Goal: Task Accomplishment & Management: Manage account settings

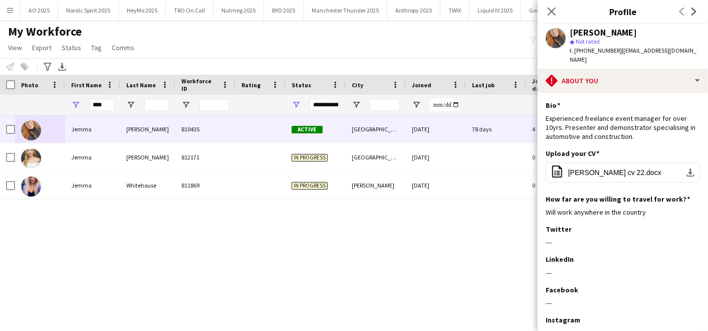
scroll to position [0, 527]
drag, startPoint x: 198, startPoint y: 228, endPoint x: 145, endPoint y: -32, distance: 265.0
click at [145, 0] on html "Menu Boards Boards Boards All jobs Status Workforce Workforce My Workforce Recr…" at bounding box center [354, 165] width 708 height 331
click at [354, 33] on div "My Workforce View Views Default view Compliance Log New view Update view Delete…" at bounding box center [354, 41] width 708 height 34
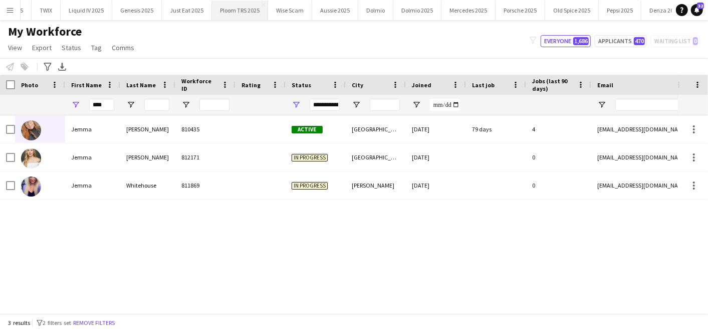
scroll to position [0, 404]
click at [130, 10] on button "Genesis 2025 Close" at bounding box center [142, 11] width 50 height 20
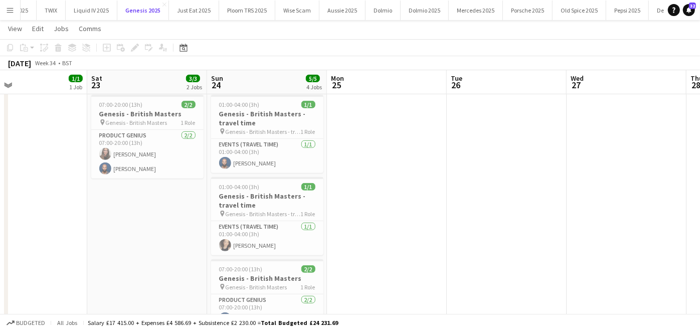
scroll to position [413, 0]
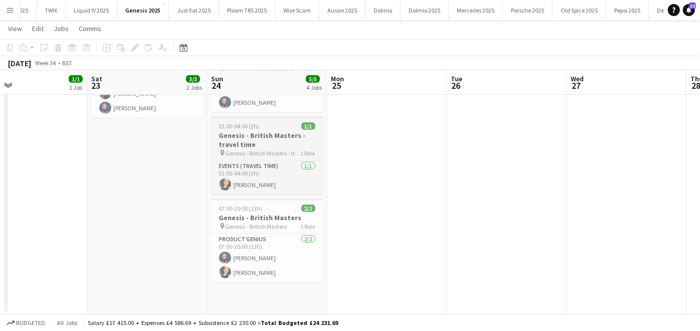
click at [242, 131] on h3 "Genesis - British Masters - travel time" at bounding box center [267, 140] width 112 height 18
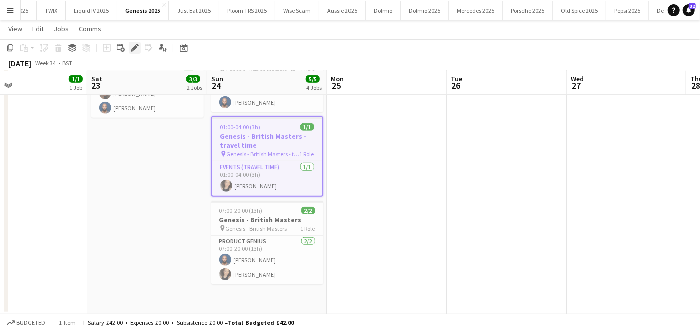
click at [134, 51] on icon "Edit" at bounding box center [135, 48] width 8 height 8
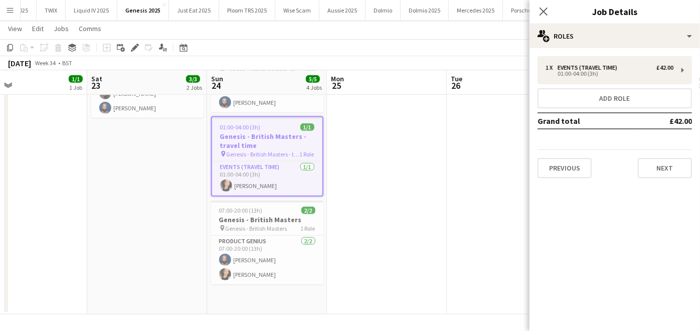
click at [592, 56] on div "1 x Events (Travel Time) £42.00 01:00-04:00 (3h) Add role Grand total £42.00 Pr…" at bounding box center [614, 117] width 170 height 138
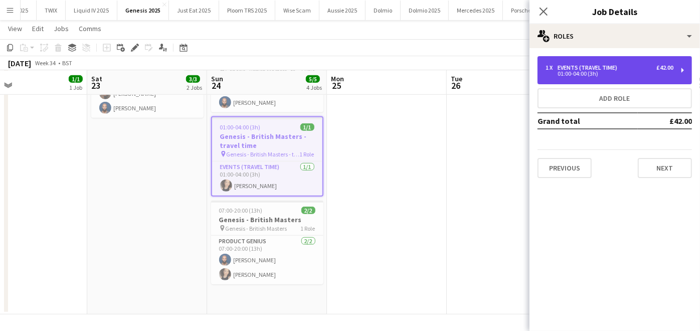
click at [595, 65] on div "Events (Travel Time)" at bounding box center [589, 67] width 64 height 7
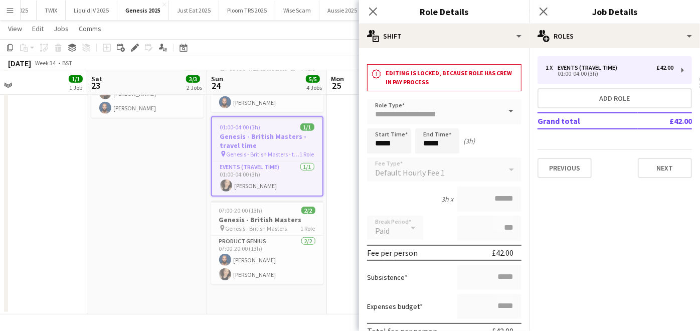
click at [346, 192] on app-date-cell at bounding box center [387, 131] width 120 height 366
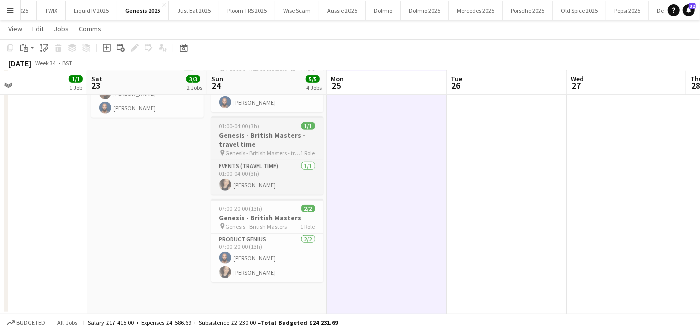
click at [255, 129] on app-job-card "01:00-04:00 (3h) 1/1 Genesis - British Masters - travel time pin Genesis - Brit…" at bounding box center [267, 155] width 112 height 78
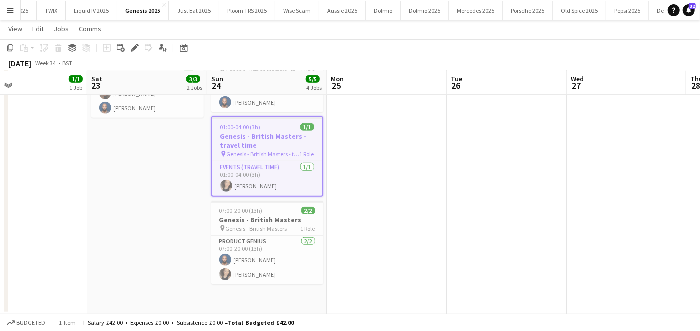
click at [255, 129] on span "01:00-04:00 (3h)" at bounding box center [240, 127] width 41 height 8
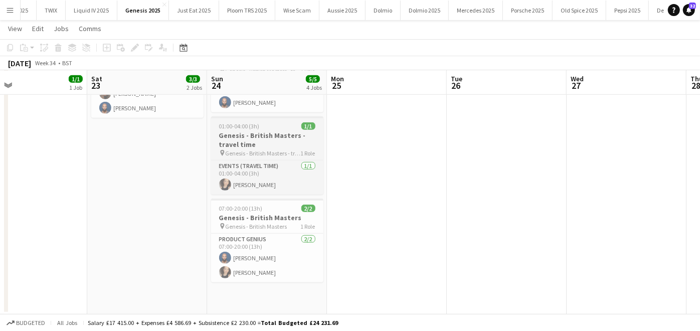
click at [233, 134] on h3 "Genesis - British Masters - travel time" at bounding box center [267, 140] width 112 height 18
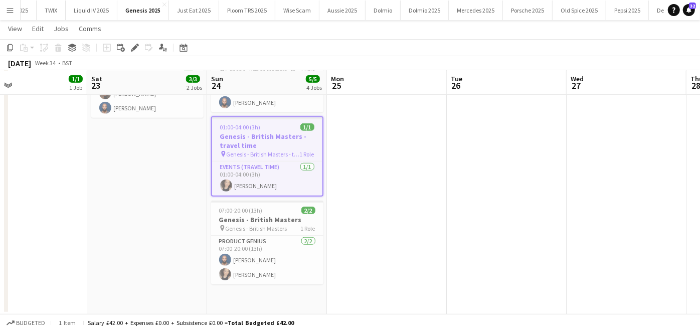
click at [246, 292] on app-date-cell "01:00-03:30 (2h30m) 1/1 Genesis - British Masters - travel time pin Genesis - B…" at bounding box center [267, 131] width 120 height 366
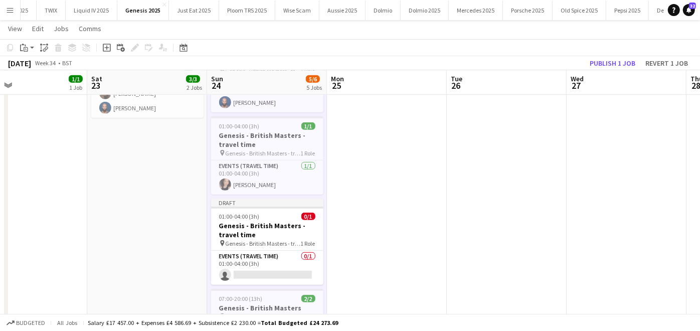
click at [246, 292] on app-job-card "07:00-20:00 (13h) 2/2 Genesis - British Masters pin Genesis - British Masters 1…" at bounding box center [267, 331] width 112 height 84
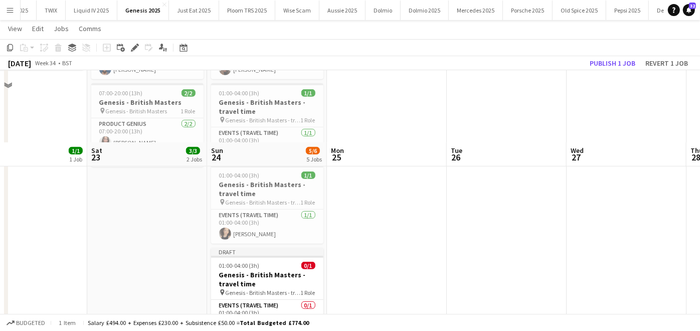
scroll to position [435, 0]
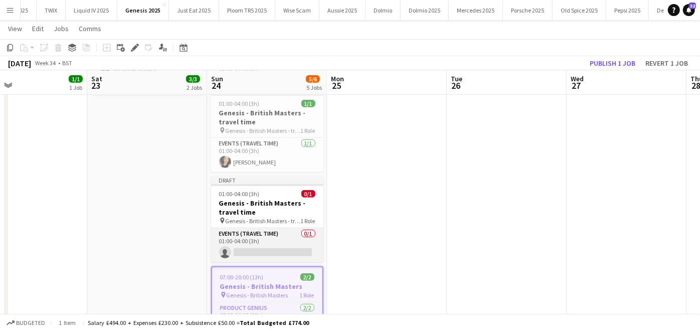
click at [248, 252] on app-card-role "Events (Travel Time) 0/1 01:00-04:00 (3h) single-neutral-actions" at bounding box center [267, 245] width 112 height 34
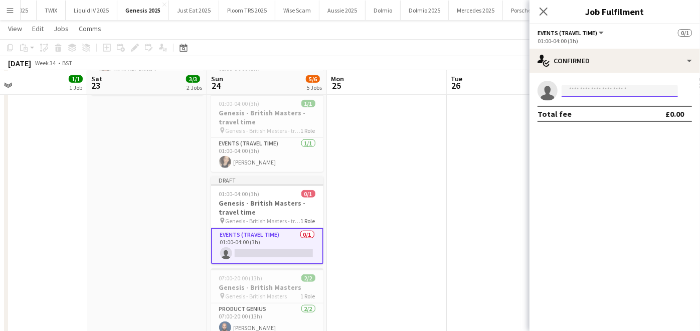
click at [590, 88] on input at bounding box center [619, 91] width 116 height 12
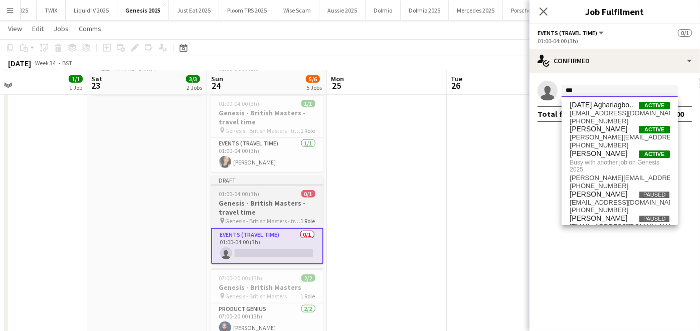
type input "***"
click at [285, 205] on h3 "Genesis - British Masters - travel time" at bounding box center [267, 208] width 112 height 18
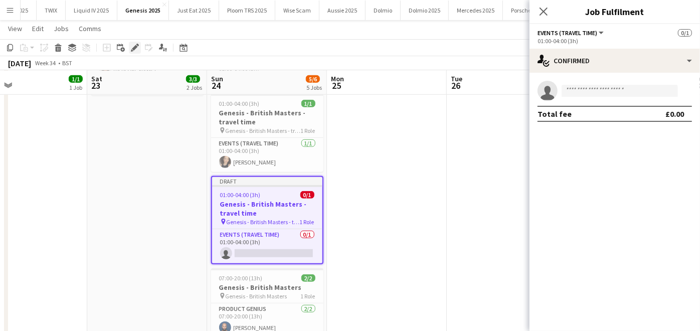
click at [133, 46] on icon "Edit" at bounding box center [135, 48] width 8 height 8
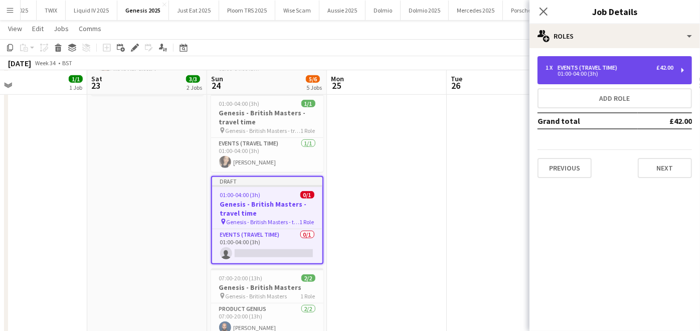
click at [599, 66] on div "Events (Travel Time)" at bounding box center [589, 67] width 64 height 7
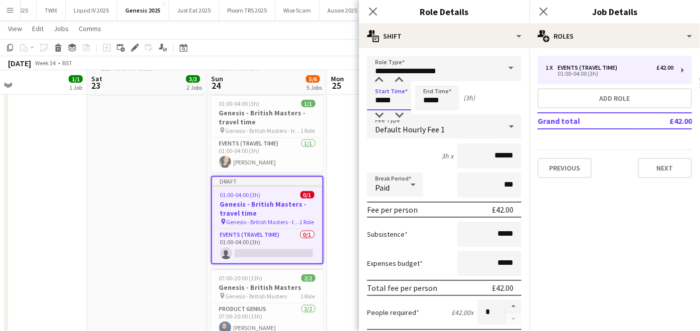
click at [399, 103] on input "*****" at bounding box center [389, 97] width 44 height 25
type input "*****"
click at [447, 98] on input "*****" at bounding box center [437, 97] width 44 height 25
type input "*****"
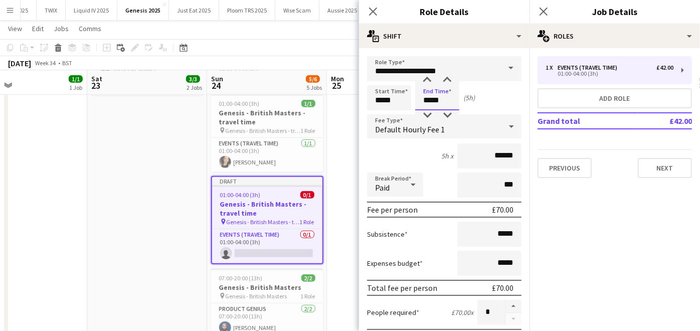
type input "*****"
click at [399, 166] on div "2h x ******" at bounding box center [444, 155] width 154 height 25
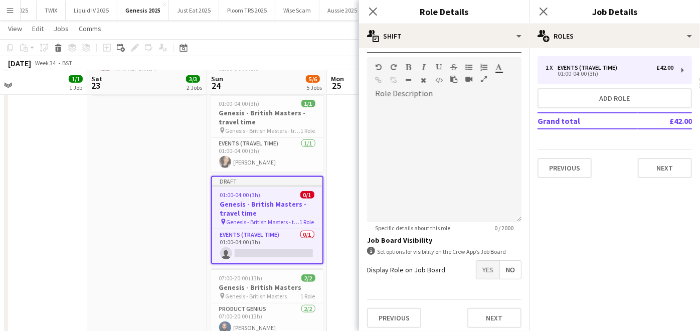
scroll to position [293, 0]
click at [480, 318] on button "Next" at bounding box center [494, 316] width 54 height 20
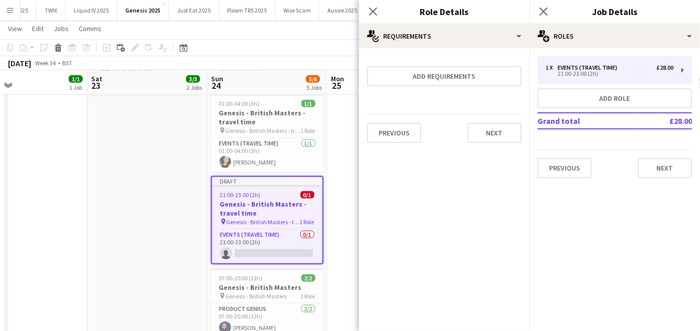
scroll to position [0, 0]
click at [291, 243] on app-card-role "Events (Travel Time) 0/1 21:00-23:00 (2h) single-neutral-actions" at bounding box center [267, 246] width 110 height 34
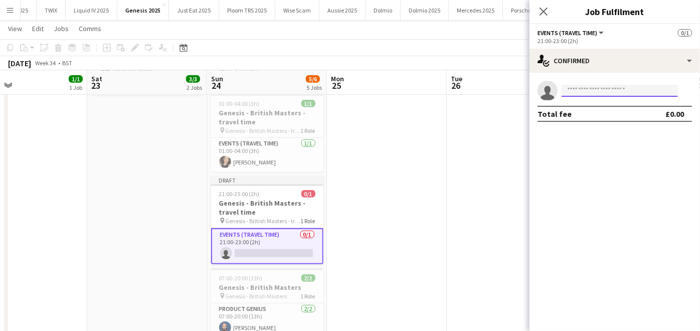
click at [583, 95] on input at bounding box center [619, 91] width 116 height 12
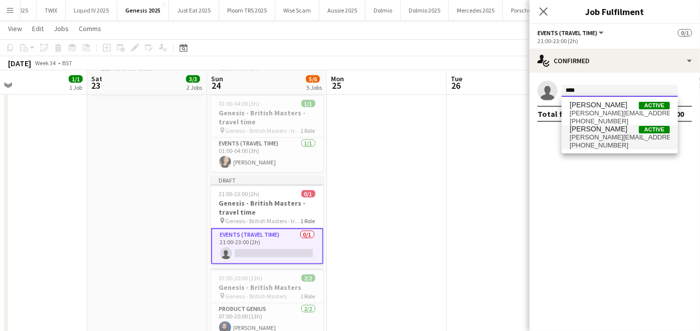
type input "****"
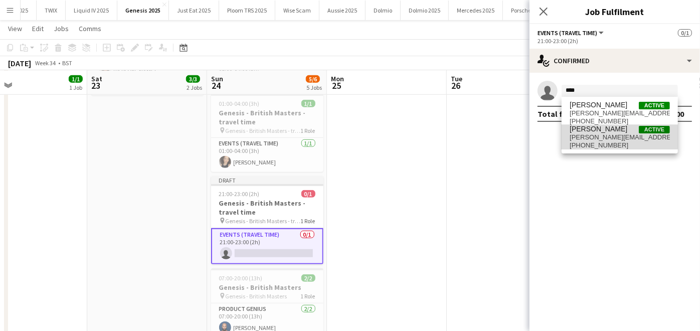
click at [575, 134] on span "[PERSON_NAME][EMAIL_ADDRESS][PERSON_NAME][DOMAIN_NAME]" at bounding box center [619, 137] width 100 height 8
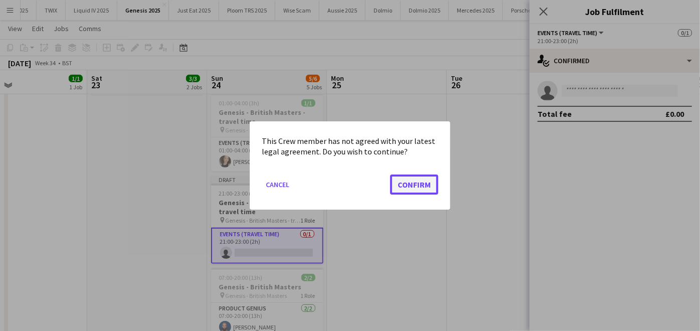
click at [412, 181] on button "Confirm" at bounding box center [414, 184] width 48 height 20
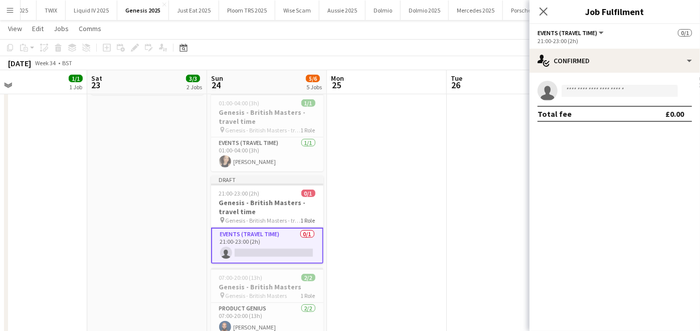
scroll to position [435, 0]
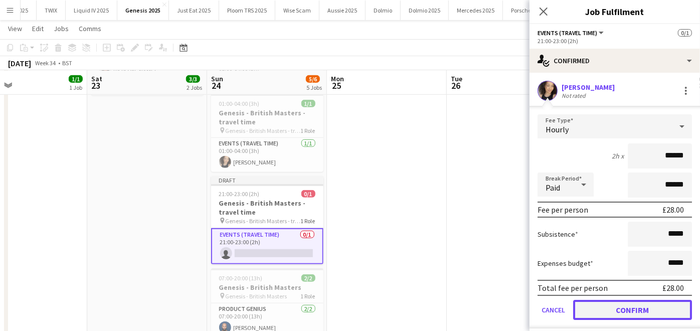
click at [637, 305] on button "Confirm" at bounding box center [632, 310] width 119 height 20
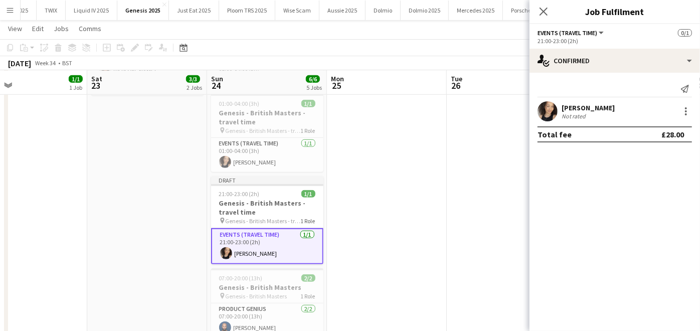
click at [450, 249] on app-date-cell at bounding box center [507, 154] width 120 height 458
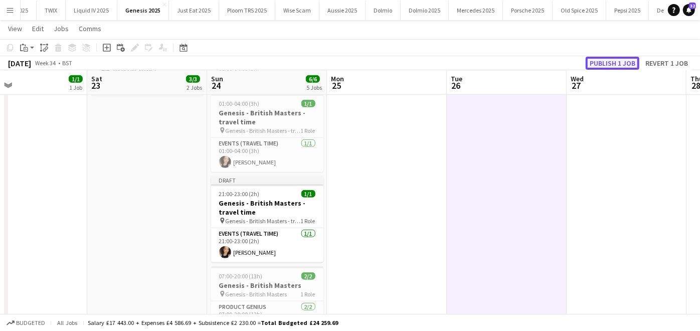
click at [612, 62] on button "Publish 1 job" at bounding box center [613, 63] width 54 height 13
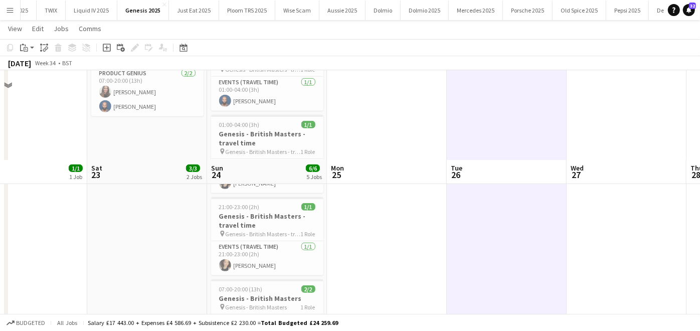
scroll to position [403, 0]
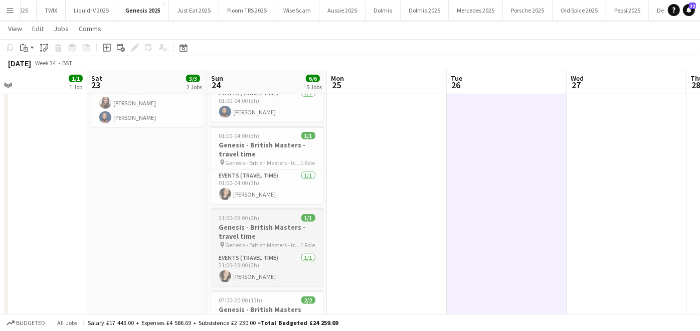
click at [237, 223] on h3 "Genesis - British Masters - travel time" at bounding box center [267, 232] width 112 height 18
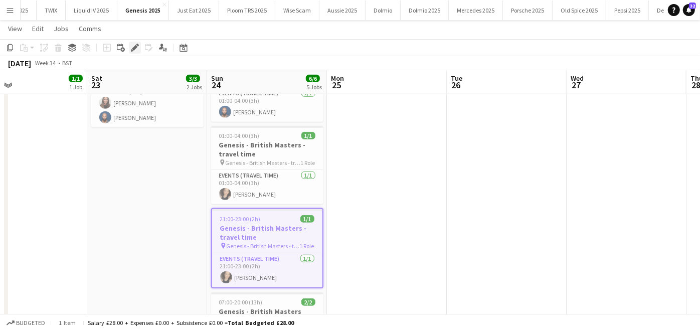
click at [136, 53] on div "Edit" at bounding box center [135, 48] width 12 height 12
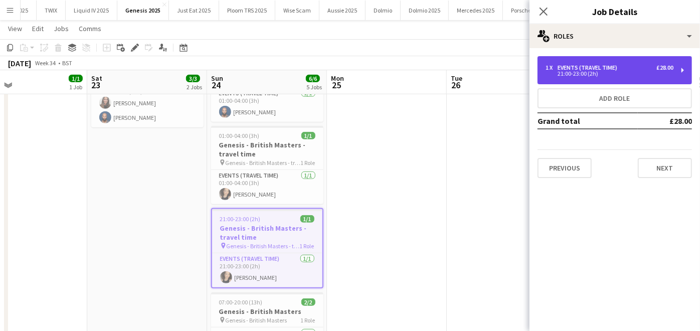
click at [590, 73] on div "21:00-23:00 (2h)" at bounding box center [609, 73] width 128 height 5
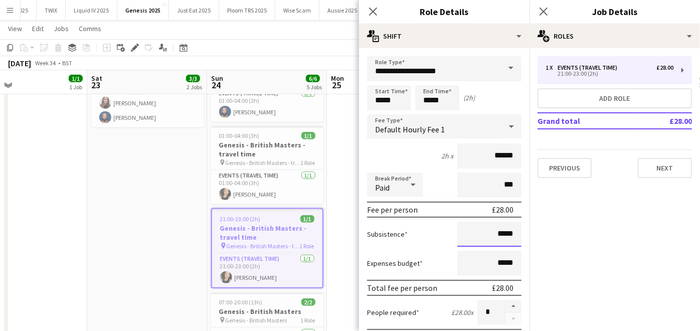
click at [490, 232] on input "*****" at bounding box center [489, 234] width 64 height 25
type input "******"
click at [412, 236] on div "Subsistence ******" at bounding box center [444, 234] width 154 height 25
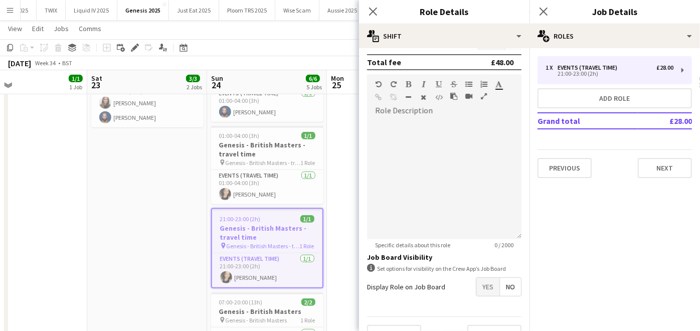
scroll to position [293, 0]
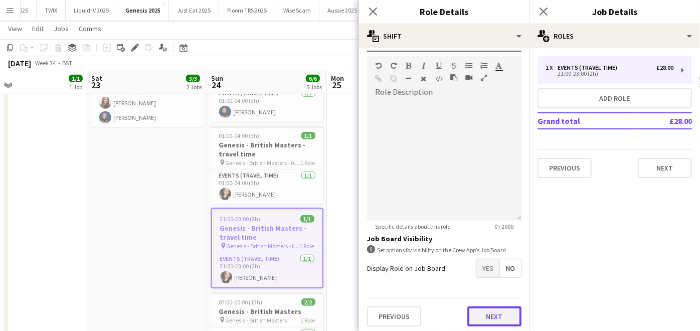
click at [475, 312] on button "Next" at bounding box center [494, 316] width 54 height 20
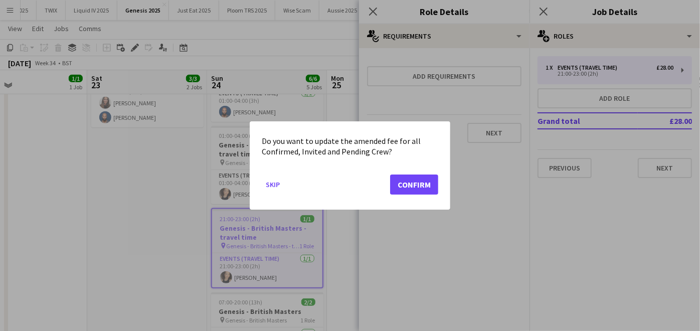
scroll to position [0, 0]
click at [419, 183] on button "Confirm" at bounding box center [414, 184] width 48 height 20
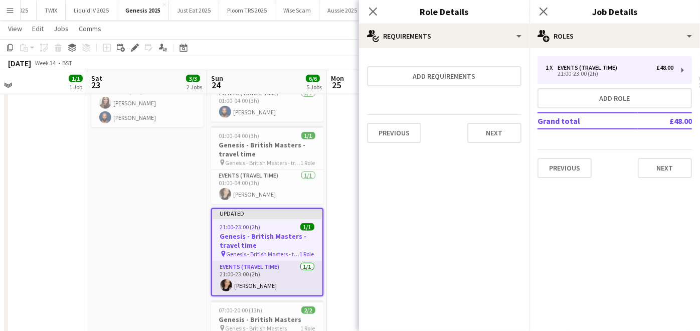
scroll to position [504, 0]
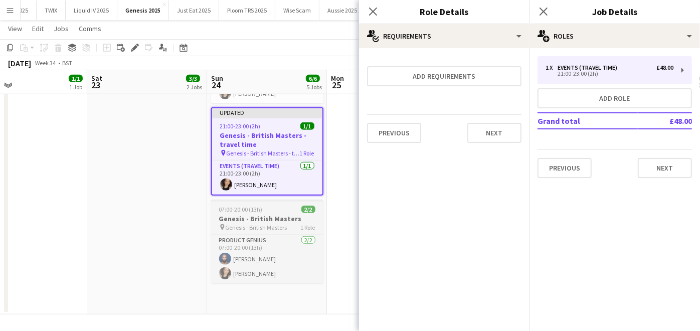
click at [234, 220] on h3 "Genesis - British Masters" at bounding box center [267, 218] width 112 height 9
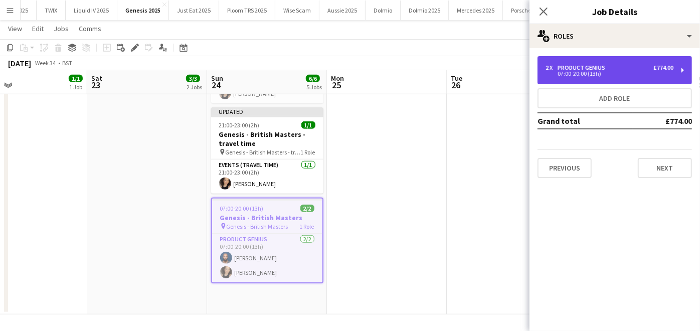
click at [606, 66] on div "Product Genius" at bounding box center [583, 67] width 52 height 7
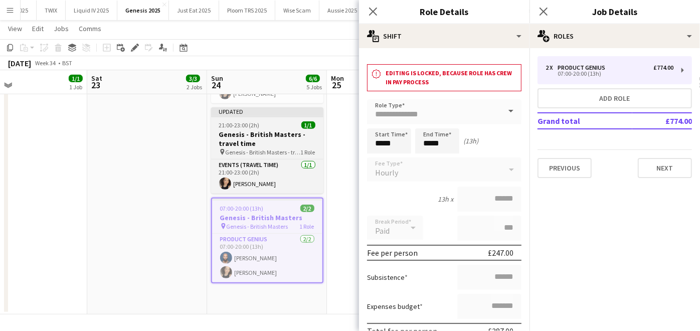
click at [298, 118] on app-job-card "Updated 21:00-23:00 (2h) 1/1 Genesis - British Masters - travel time pin Genesi…" at bounding box center [267, 150] width 112 height 86
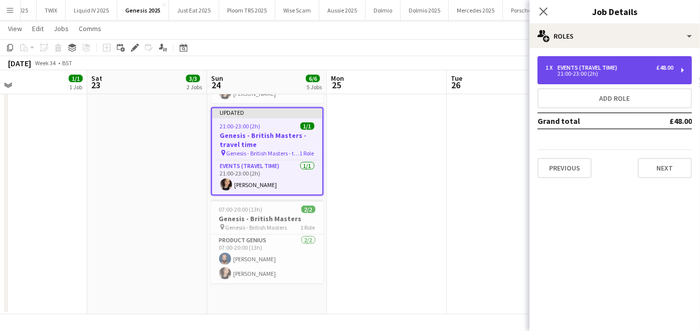
click at [593, 66] on div "Events (Travel Time)" at bounding box center [589, 67] width 64 height 7
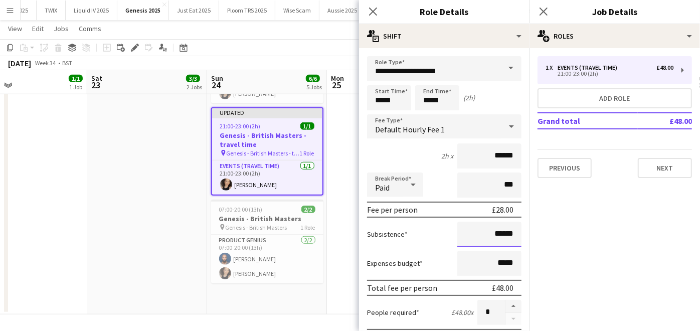
drag, startPoint x: 494, startPoint y: 231, endPoint x: 606, endPoint y: 189, distance: 119.8
type input "******"
click at [404, 230] on label "Subsistence" at bounding box center [387, 234] width 41 height 9
click at [329, 248] on app-date-cell at bounding box center [387, 86] width 120 height 458
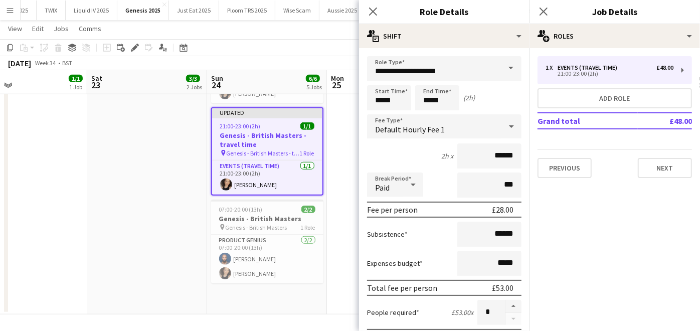
scroll to position [0, 0]
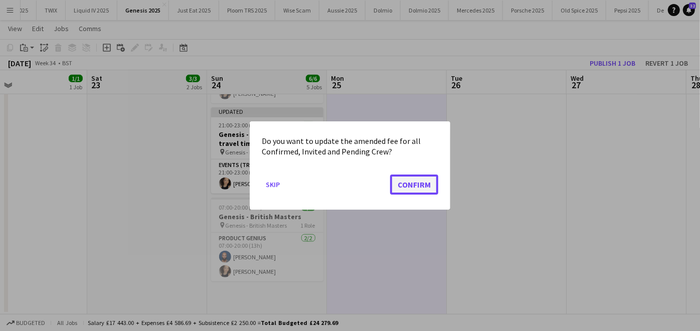
click at [418, 188] on button "Confirm" at bounding box center [414, 184] width 48 height 20
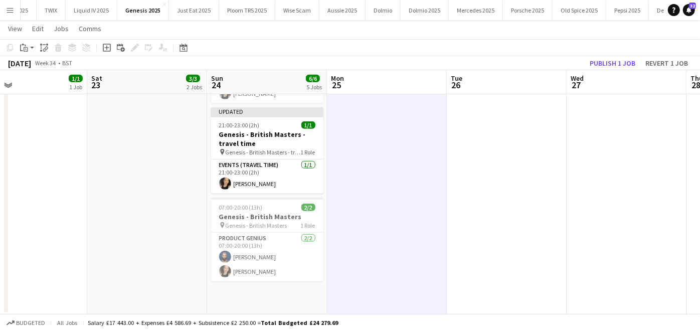
scroll to position [504, 0]
click at [599, 59] on button "Publish 1 job" at bounding box center [613, 63] width 54 height 13
